Goal: Navigation & Orientation: Understand site structure

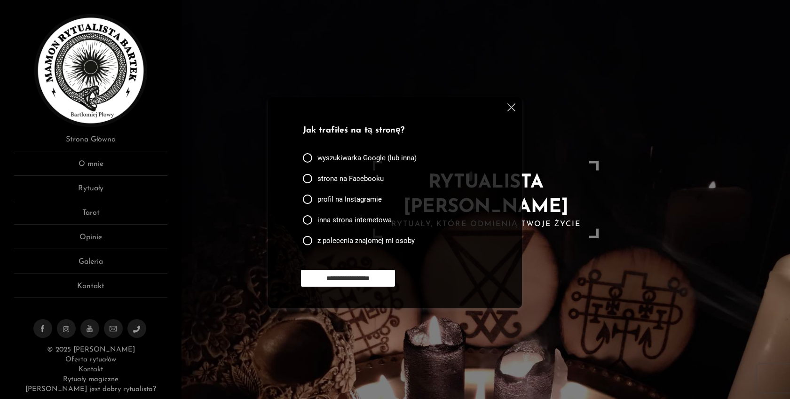
click at [508, 109] on img at bounding box center [511, 107] width 8 height 8
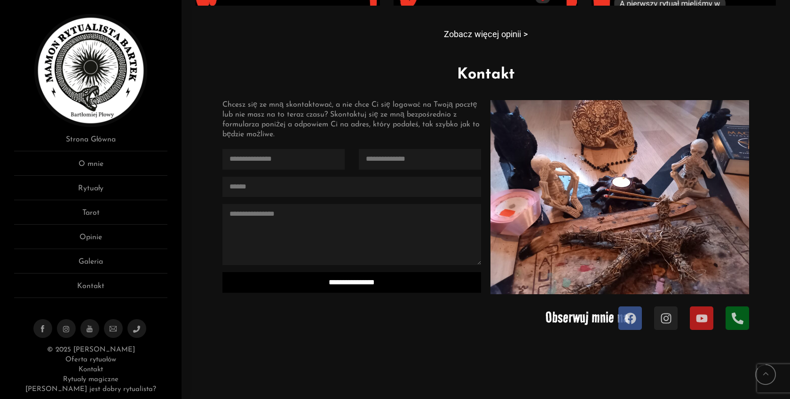
scroll to position [901, 0]
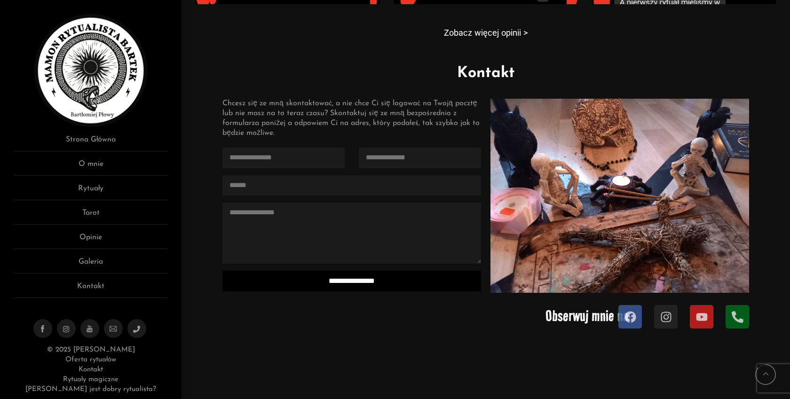
click at [608, 177] on img at bounding box center [619, 196] width 259 height 194
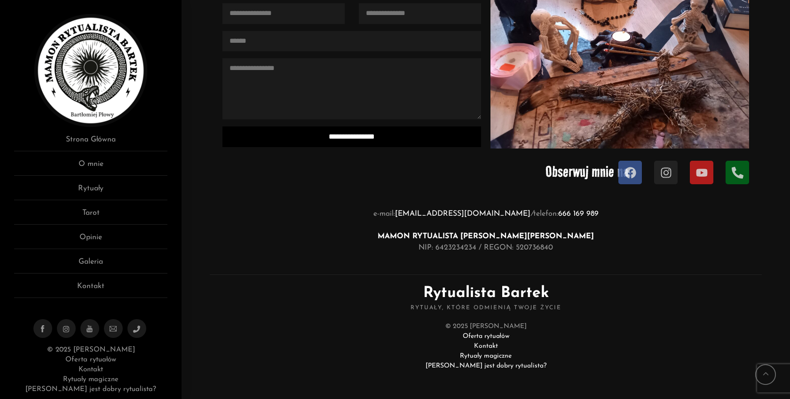
scroll to position [1044, 0]
click at [101, 162] on link "O mnie" at bounding box center [90, 166] width 153 height 17
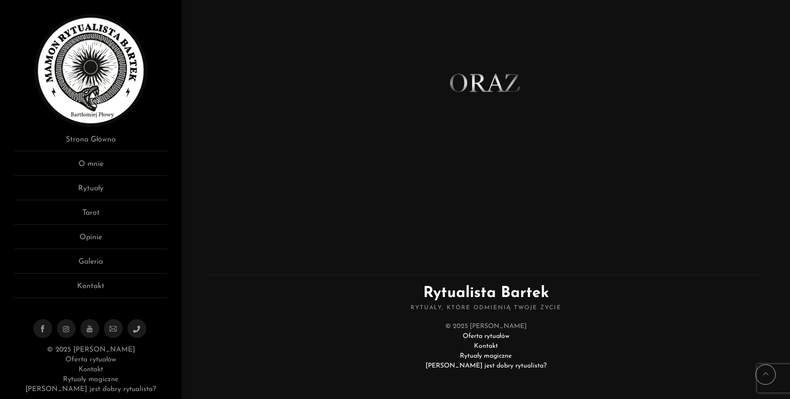
scroll to position [573, 0]
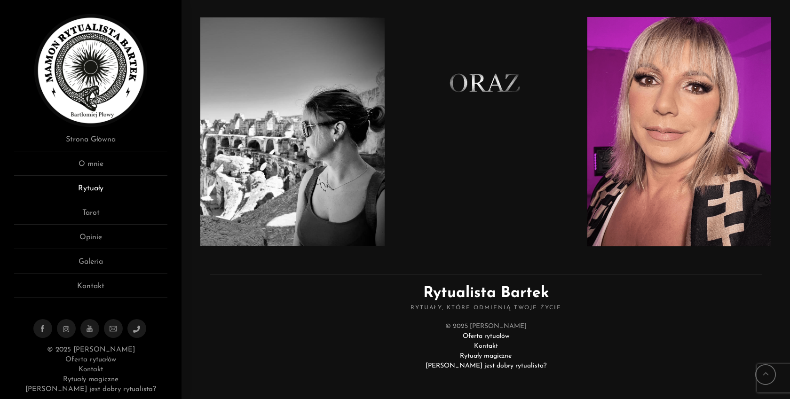
click at [111, 193] on link "Rytuały" at bounding box center [90, 191] width 153 height 17
click at [90, 190] on link "Rytuały" at bounding box center [90, 191] width 153 height 17
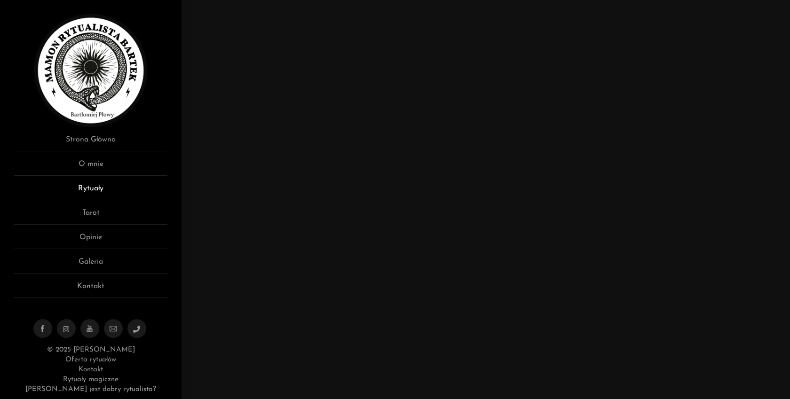
click at [89, 190] on link "Rytuały" at bounding box center [90, 191] width 153 height 17
click at [93, 218] on link "Tarot" at bounding box center [90, 215] width 153 height 17
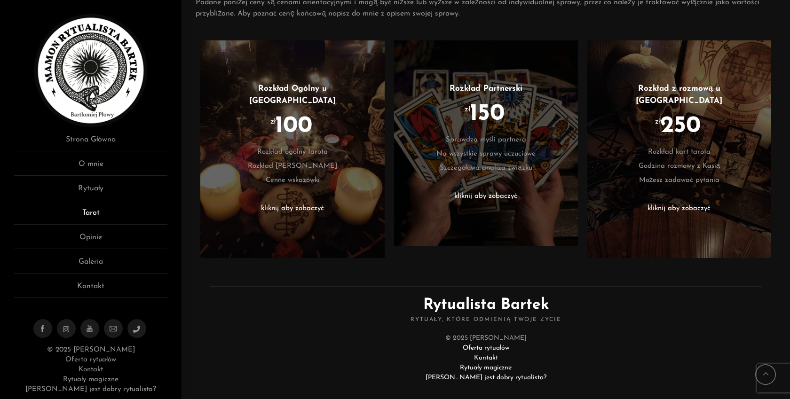
scroll to position [392, 0]
click at [94, 240] on link "Opinie" at bounding box center [90, 240] width 153 height 17
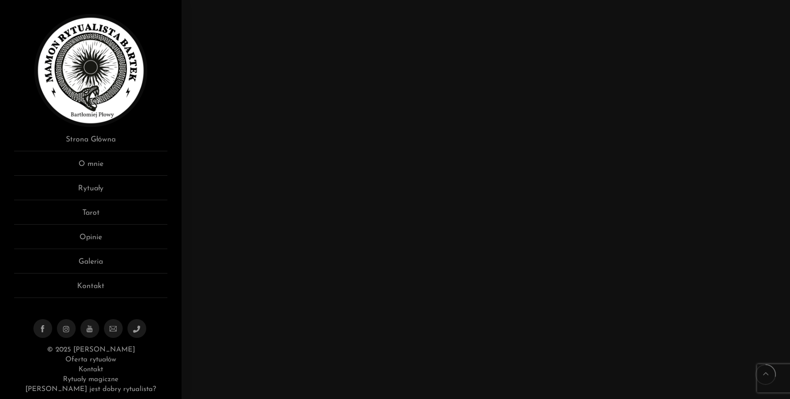
scroll to position [1835, 0]
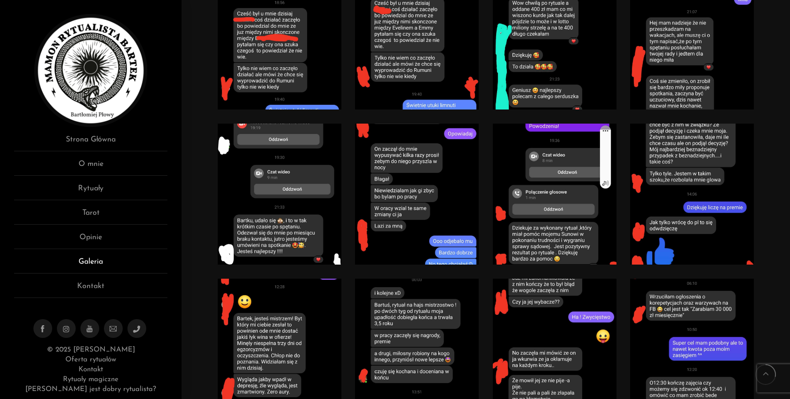
click at [96, 256] on link "Galeria" at bounding box center [90, 264] width 153 height 17
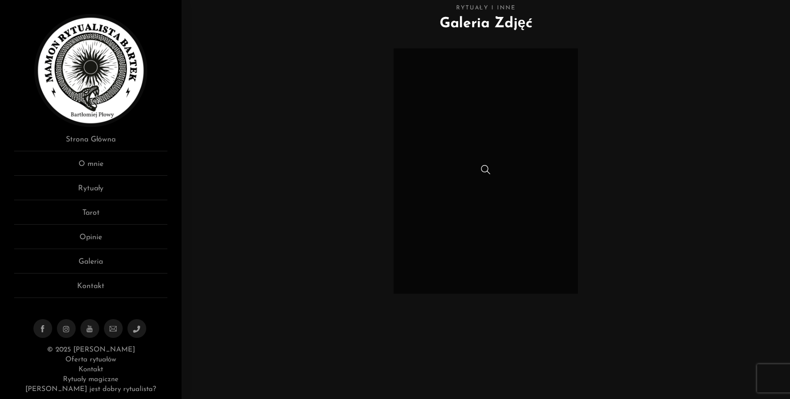
scroll to position [46, 0]
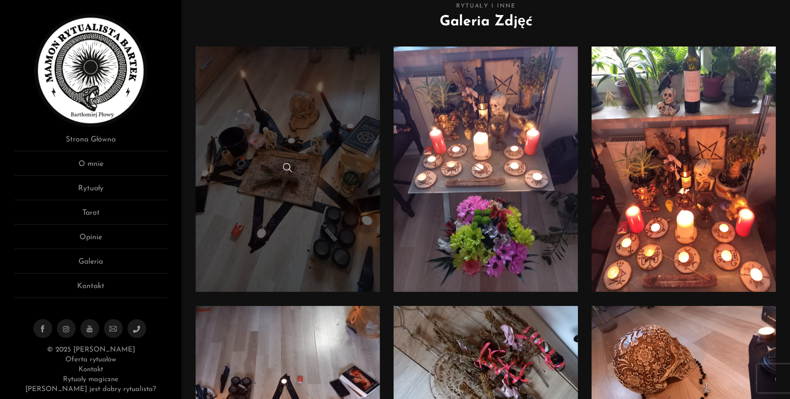
click at [313, 155] on link at bounding box center [288, 169] width 184 height 245
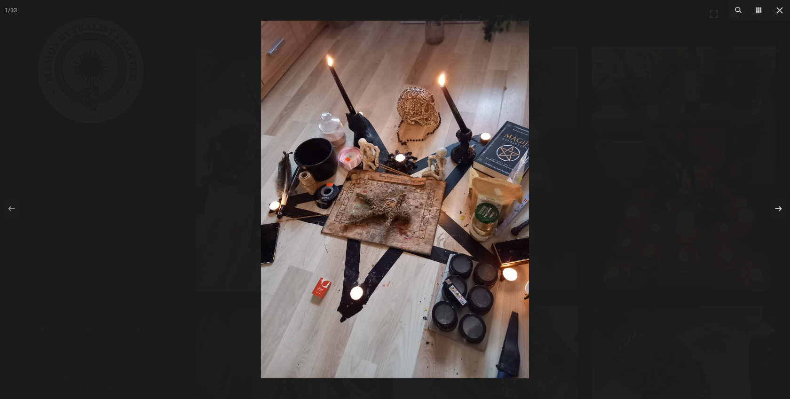
click at [506, 164] on img at bounding box center [395, 200] width 268 height 358
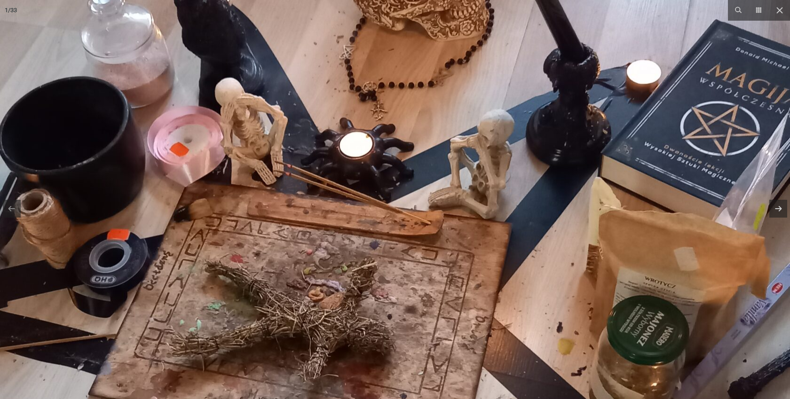
click at [559, 161] on img at bounding box center [338, 285] width 903 height 1204
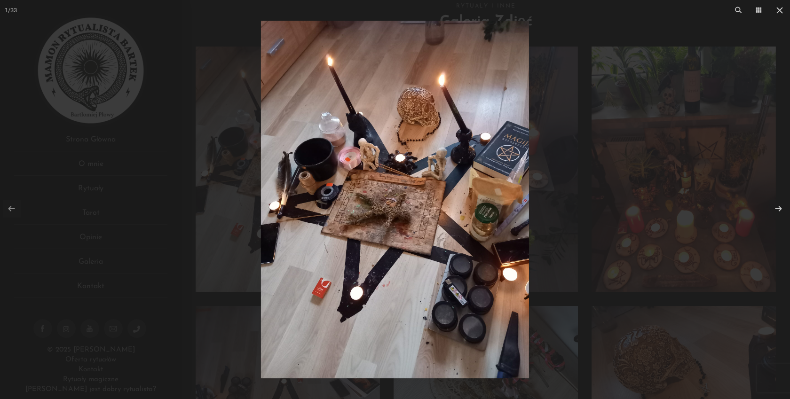
click at [588, 116] on div at bounding box center [395, 199] width 790 height 399
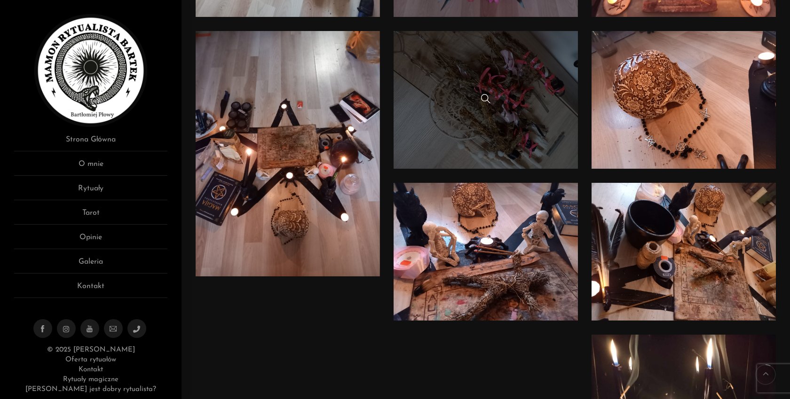
scroll to position [322, 0]
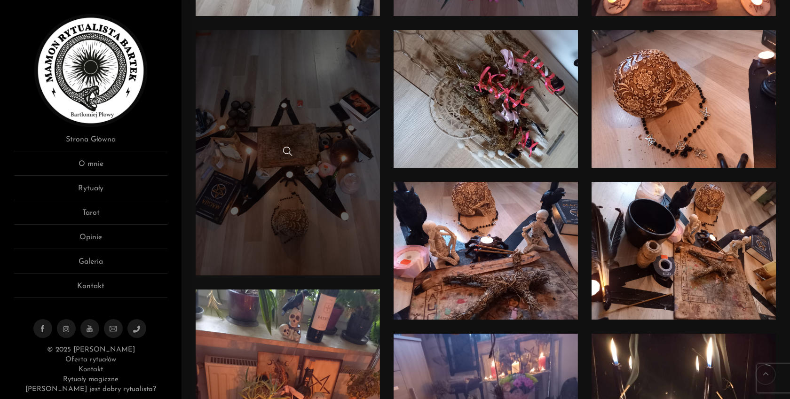
click at [297, 107] on link at bounding box center [288, 152] width 184 height 245
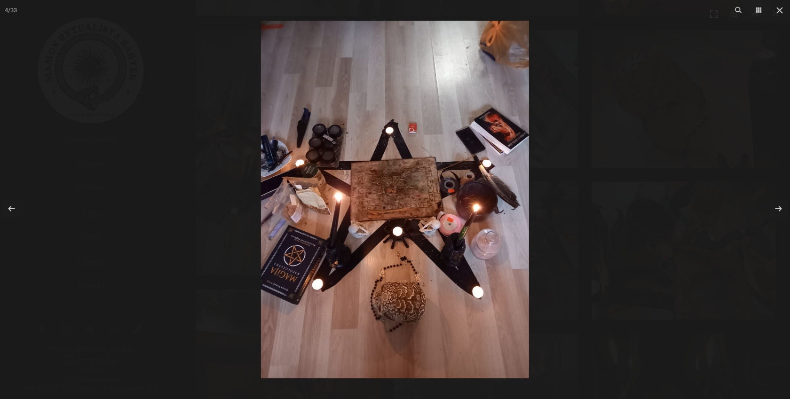
click at [498, 130] on img at bounding box center [395, 200] width 268 height 358
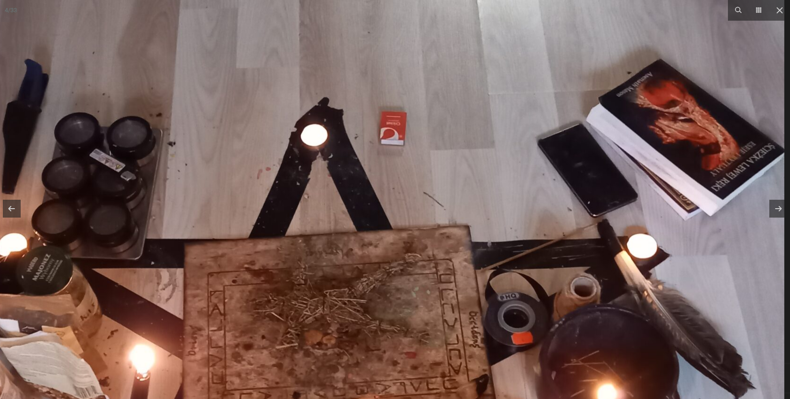
drag, startPoint x: 561, startPoint y: 126, endPoint x: 547, endPoint y: 129, distance: 14.0
click at [547, 129] on img at bounding box center [332, 368] width 903 height 1204
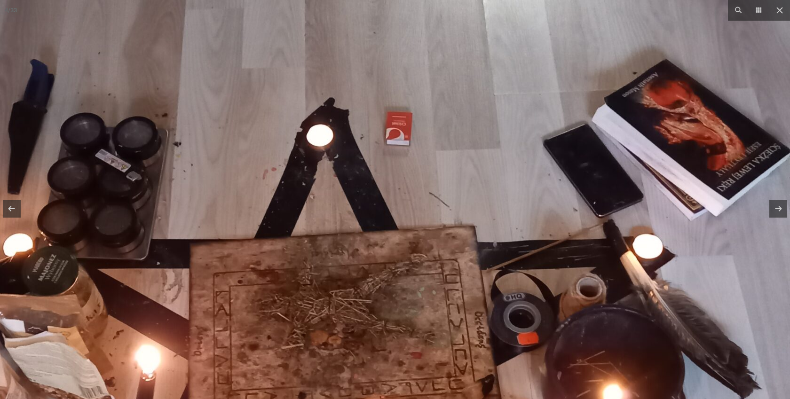
click at [493, 149] on img at bounding box center [338, 368] width 903 height 1204
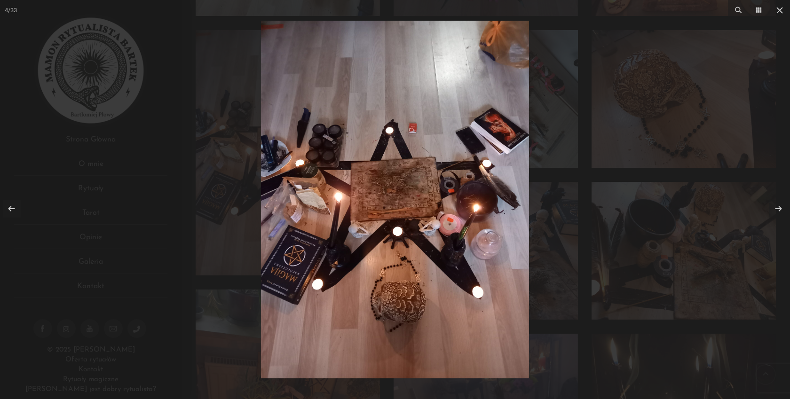
click at [581, 106] on div at bounding box center [395, 199] width 790 height 399
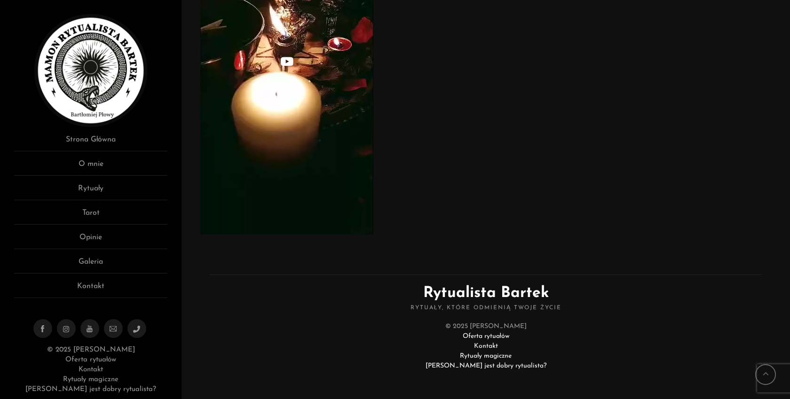
scroll to position [3962, 0]
click at [98, 286] on link "Kontakt" at bounding box center [90, 289] width 153 height 17
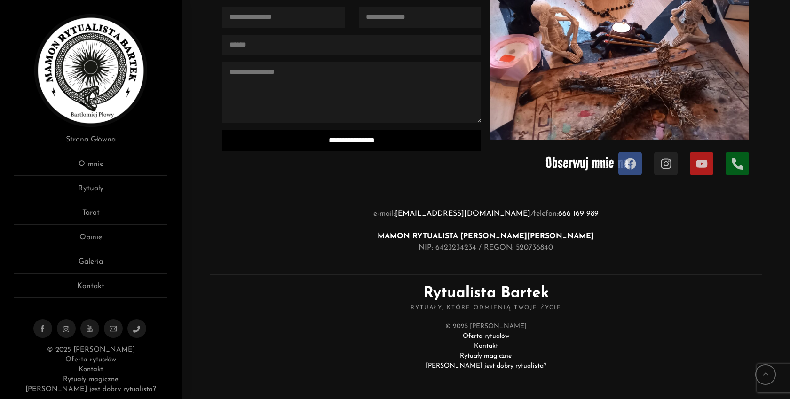
scroll to position [146, 0]
